Goal: Task Accomplishment & Management: Use online tool/utility

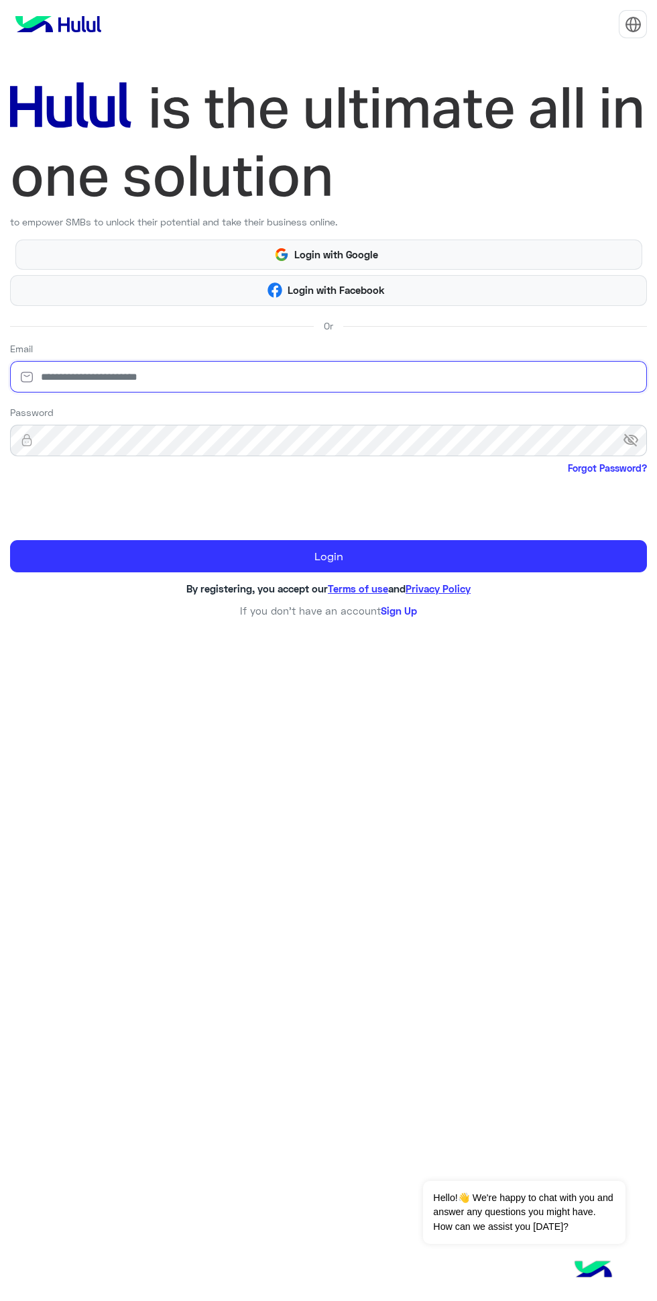
click at [430, 382] on input "email" at bounding box center [328, 377] width 637 height 32
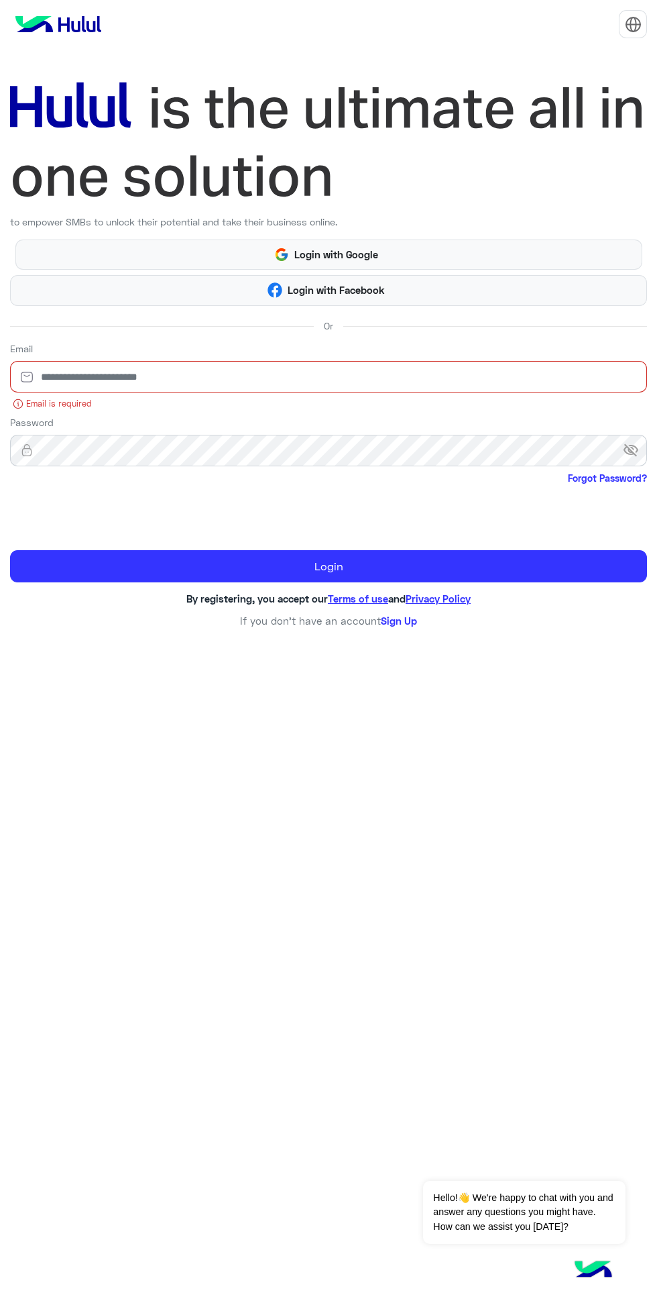
type input "**********"
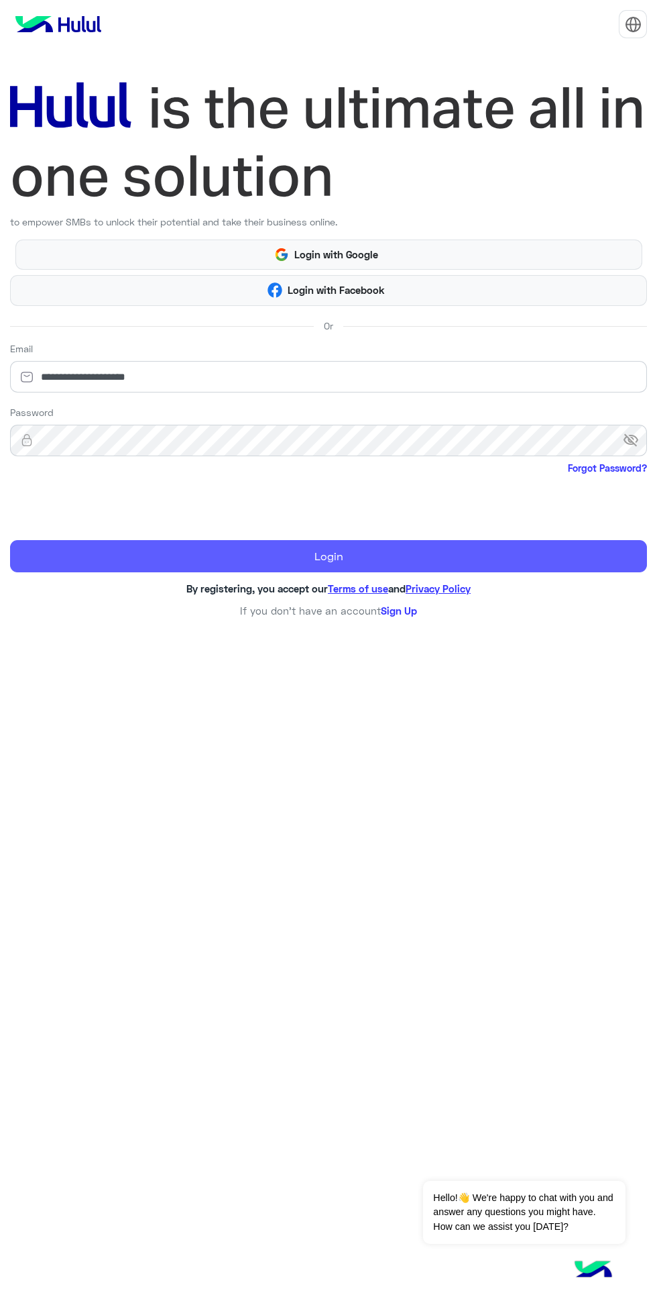
click at [376, 551] on button "Login" at bounding box center [328, 556] width 637 height 32
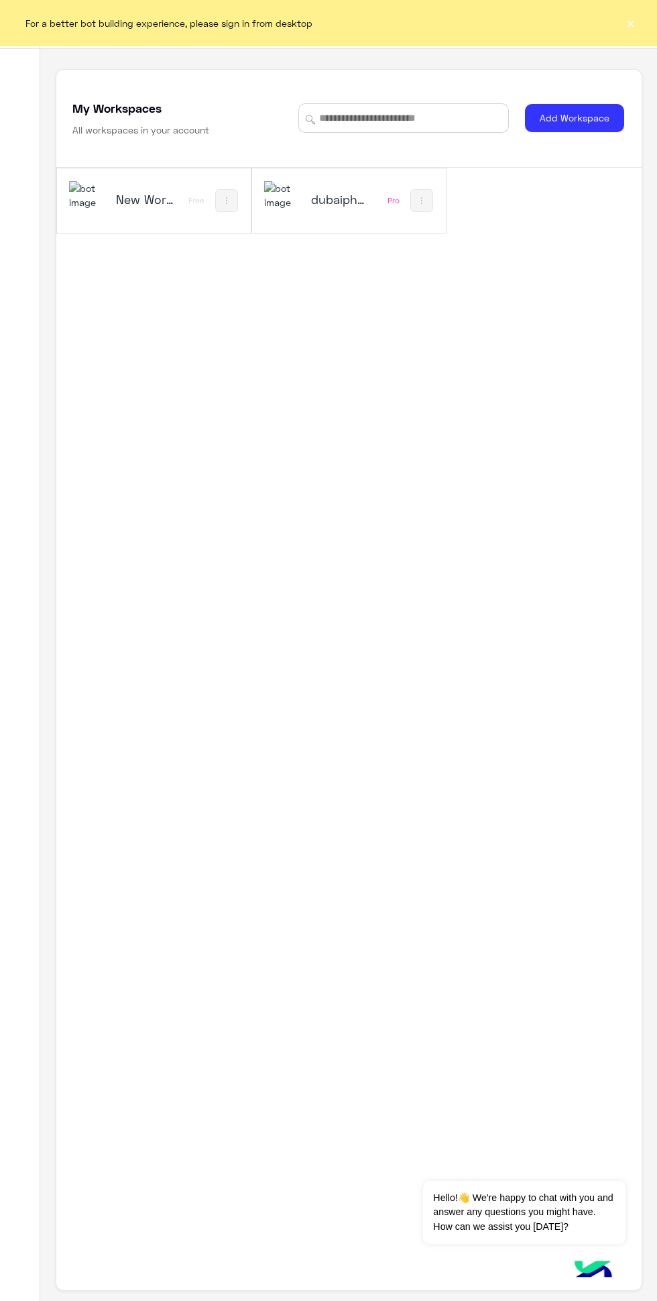
click at [600, 25] on div "For a better bot building experience, please sign in from desktop ×" at bounding box center [328, 23] width 657 height 46
click at [323, 195] on div "dubaiphone" at bounding box center [314, 200] width 101 height 39
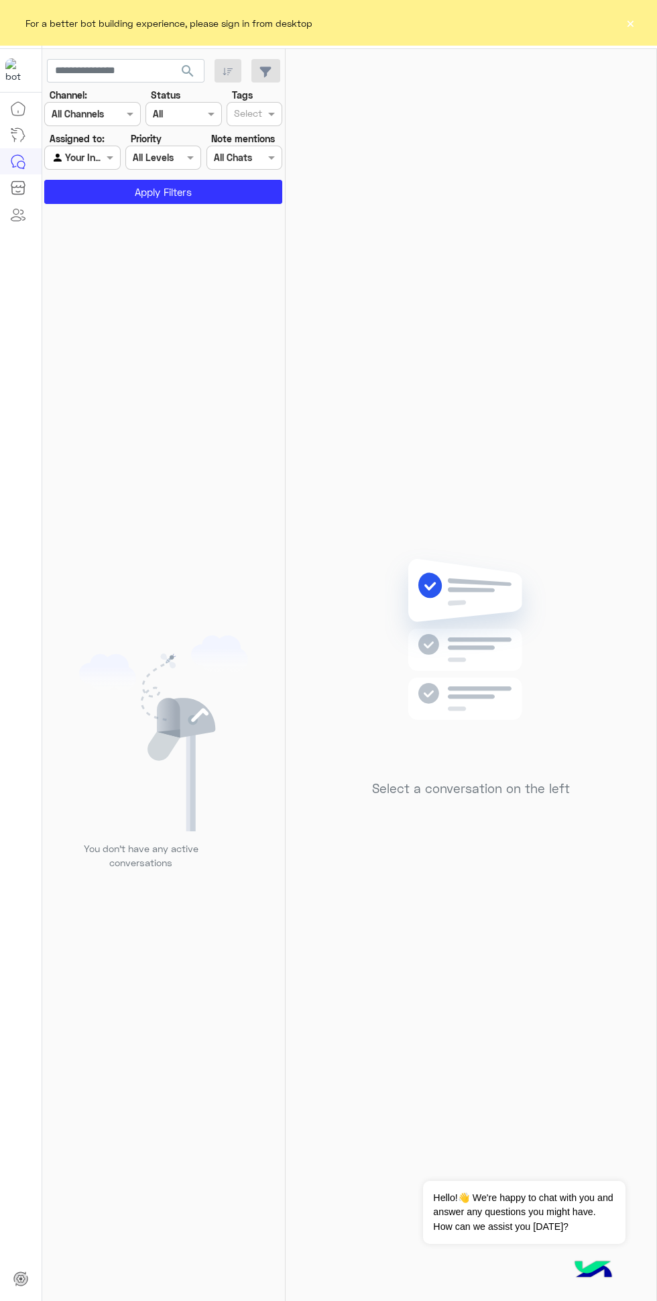
click at [631, 23] on button "×" at bounding box center [630, 22] width 13 height 13
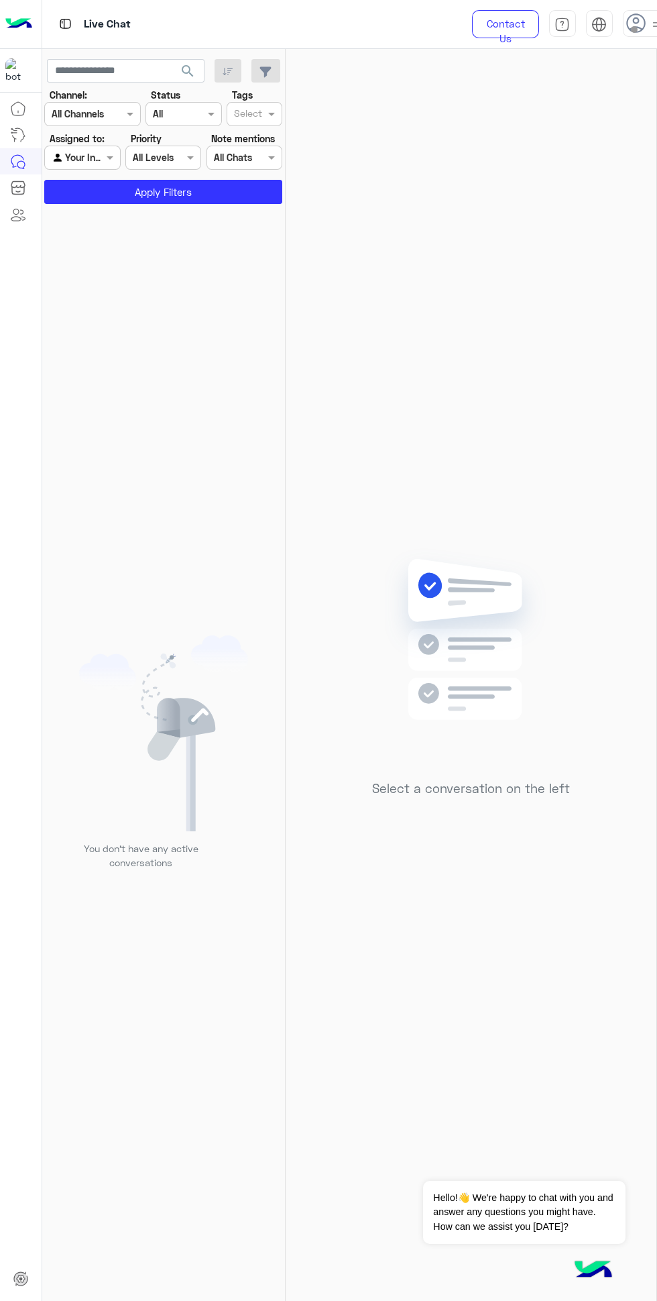
click at [631, 21] on icon at bounding box center [637, 23] width 20 height 20
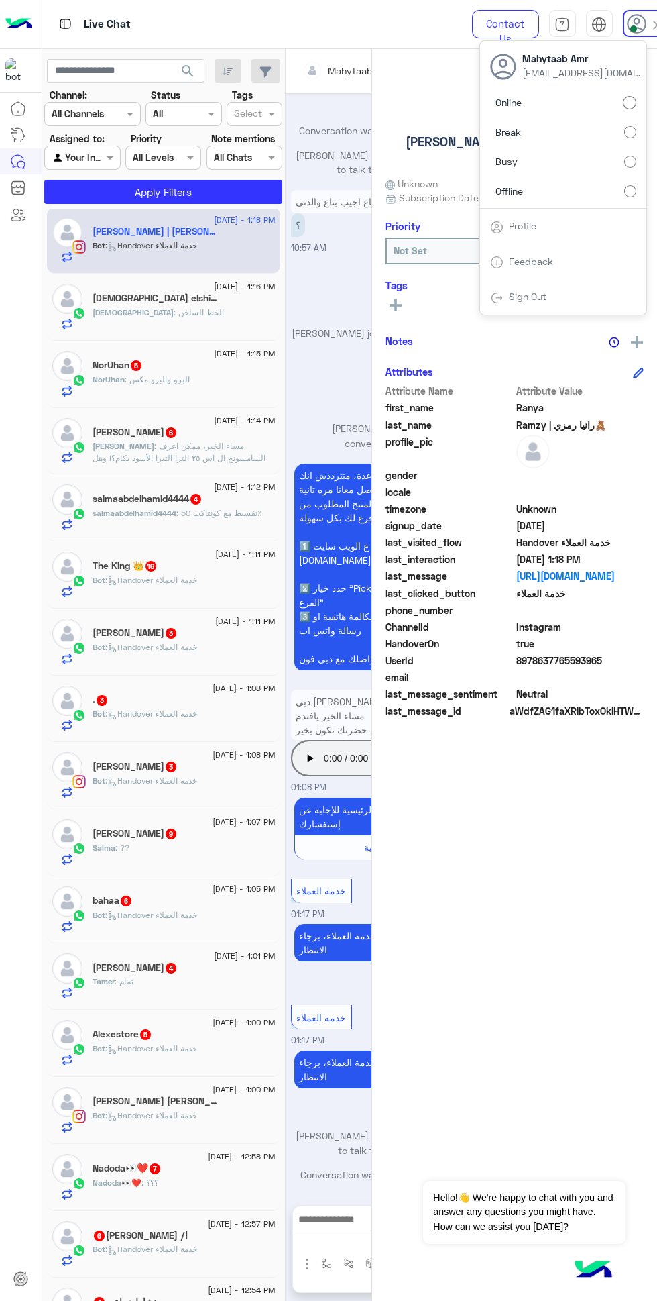
scroll to position [251, 0]
